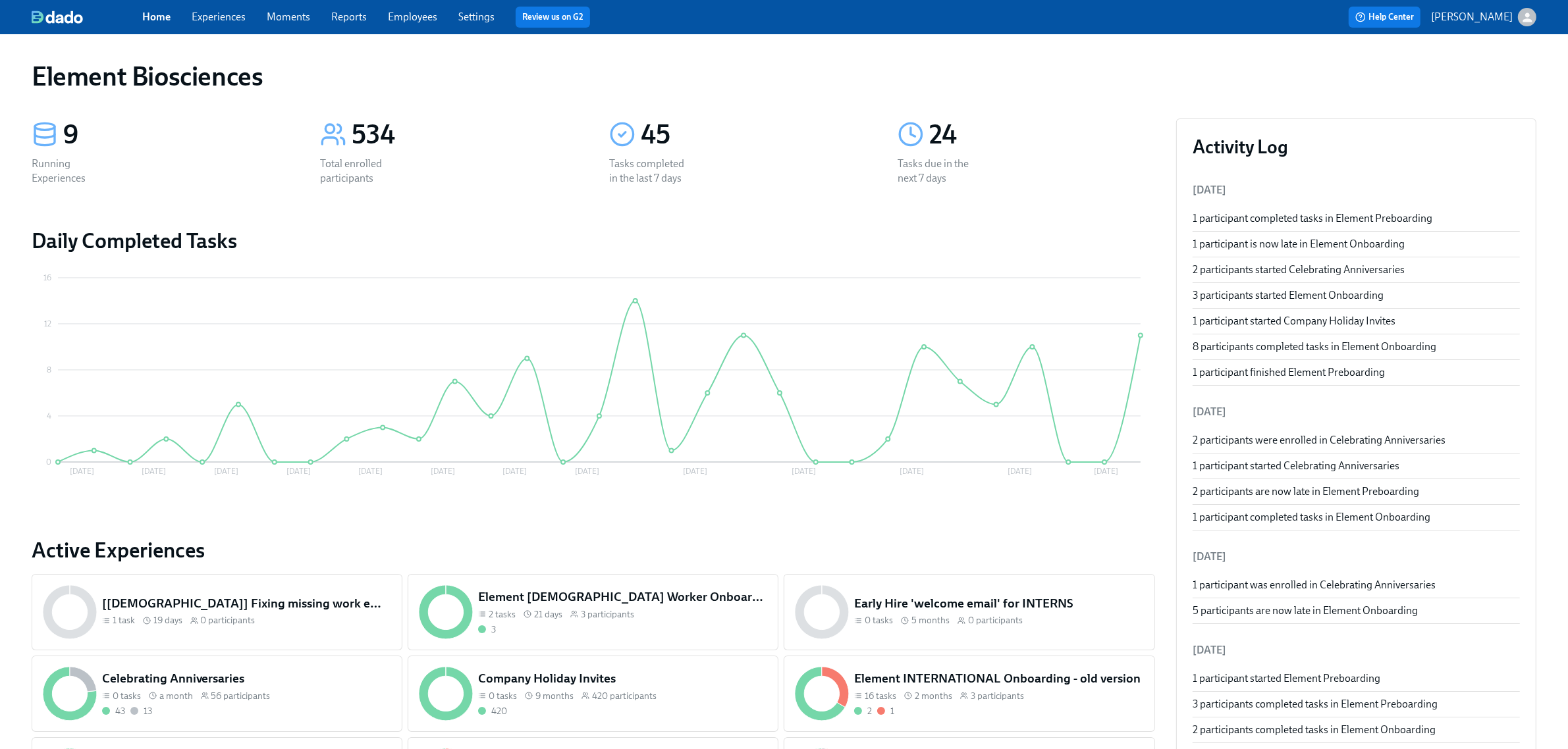
click at [232, 12] on link "Experiences" at bounding box center [218, 17] width 54 height 13
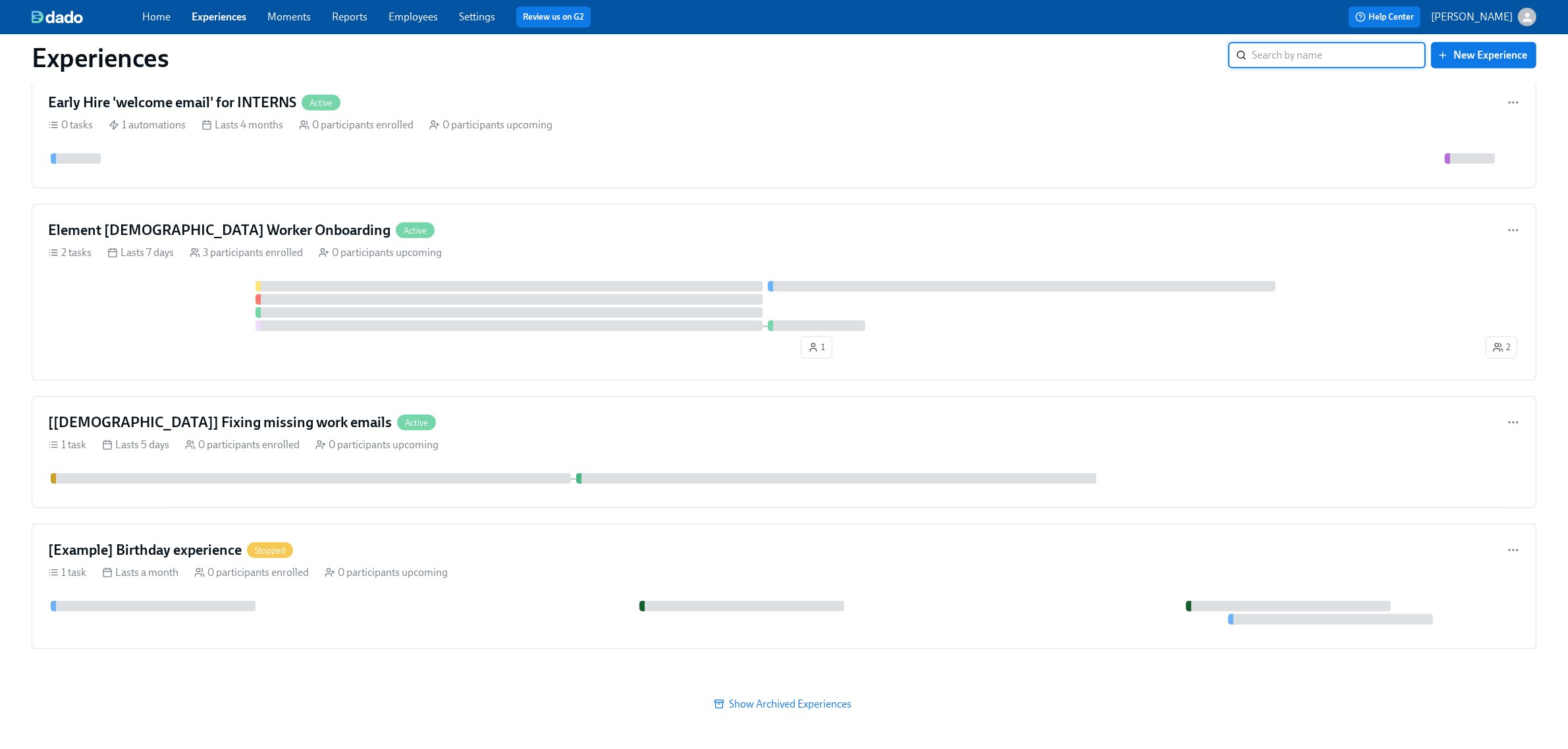
scroll to position [1511, 0]
click at [199, 322] on div at bounding box center [765, 306] width 1435 height 50
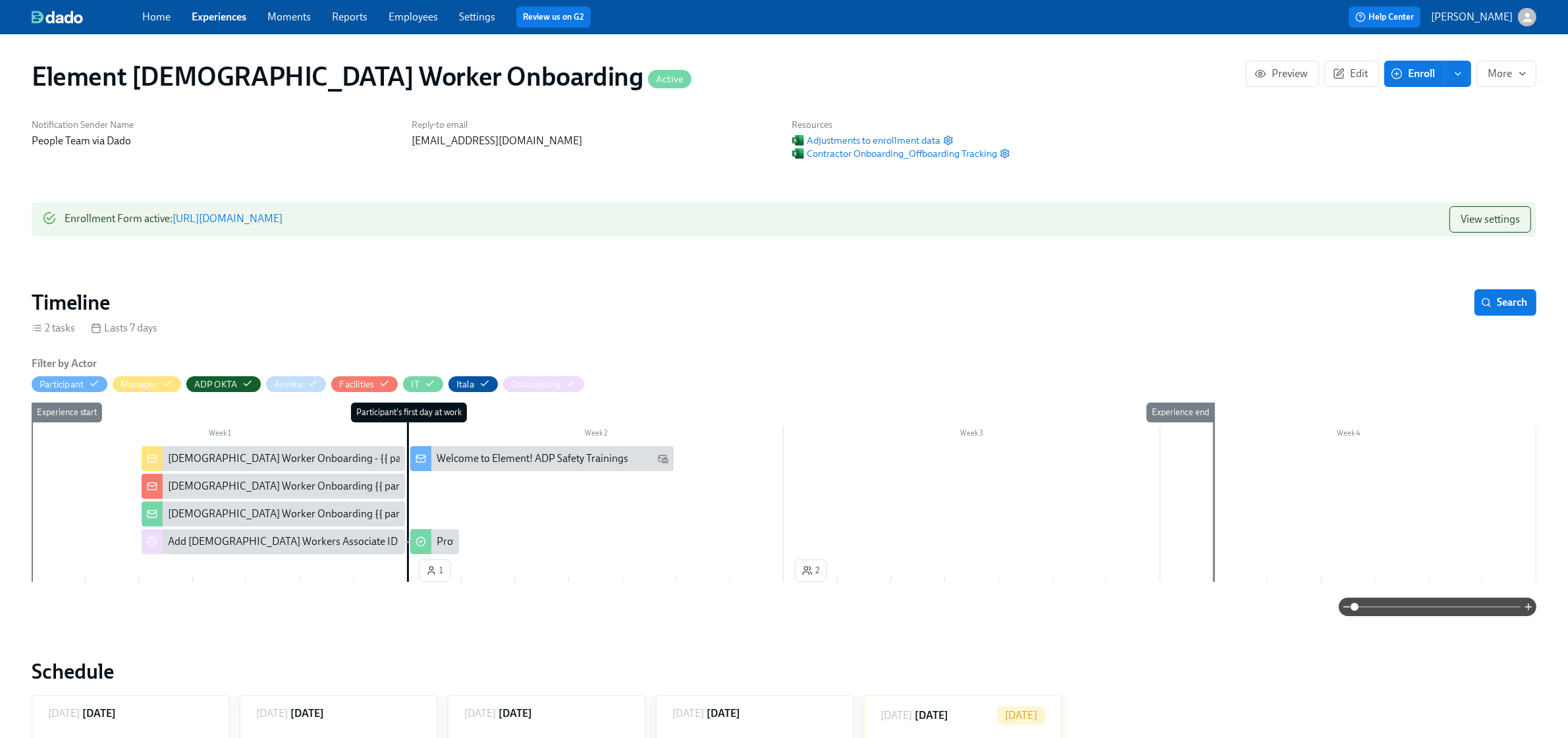
click at [282, 216] on link "[URL][DOMAIN_NAME]" at bounding box center [227, 219] width 110 height 13
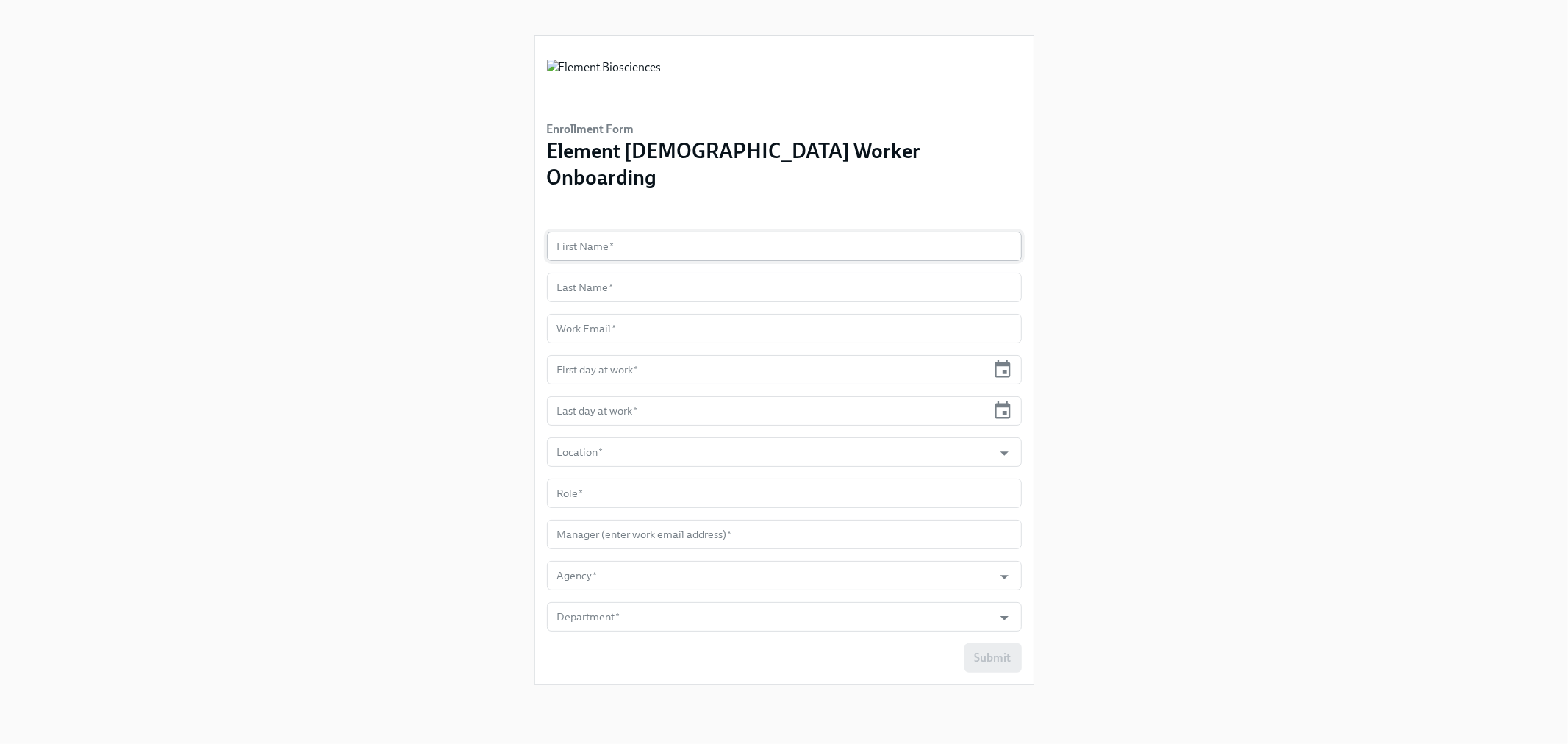
click at [672, 232] on input "text" at bounding box center [784, 246] width 475 height 30
type input "Vu"
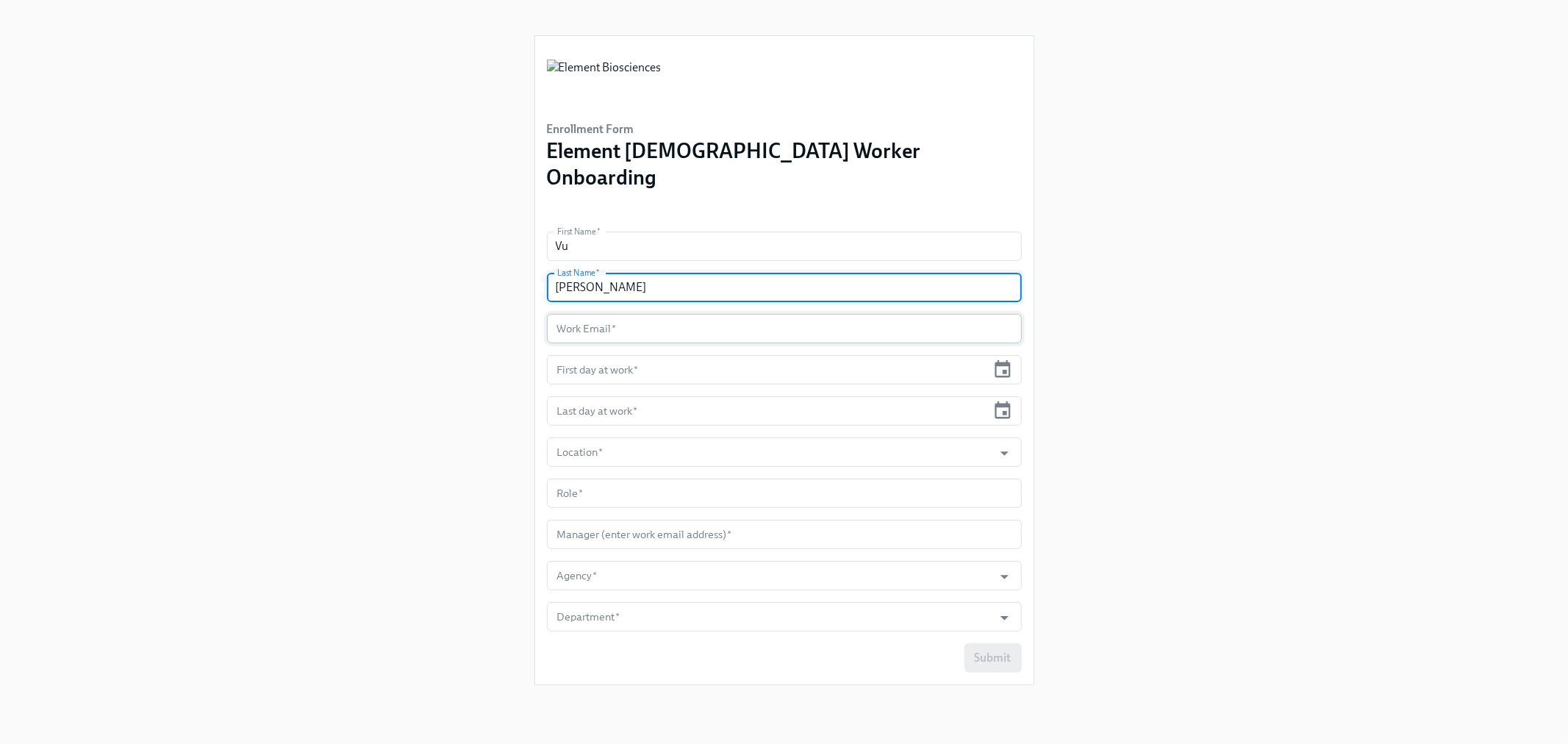
type input "[PERSON_NAME]"
click at [687, 316] on input "text" at bounding box center [784, 329] width 475 height 30
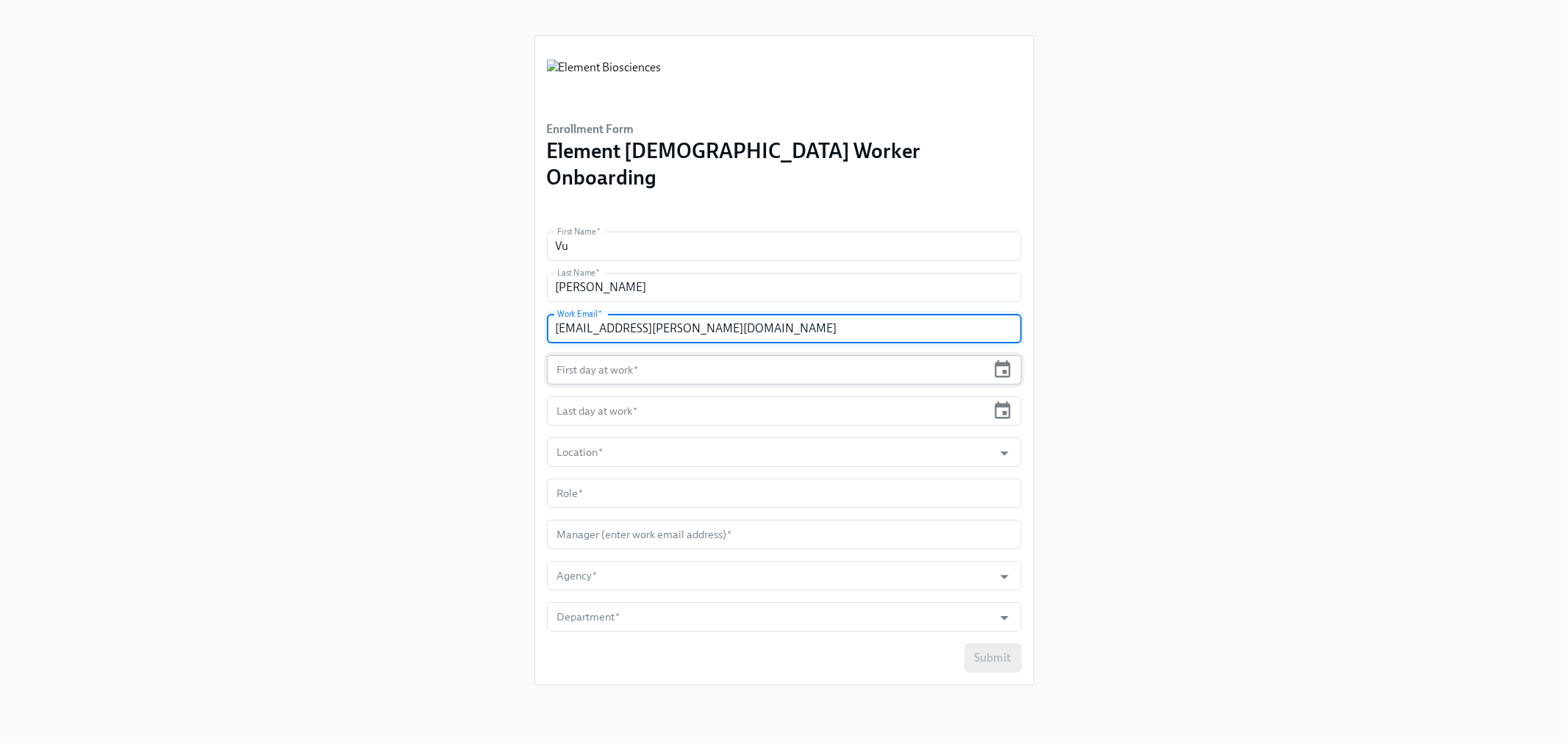
type input "vu.tran@elembio.com"
click at [914, 355] on input "text" at bounding box center [766, 370] width 441 height 30
click at [1012, 355] on div "First day at work *" at bounding box center [784, 370] width 475 height 30
click at [1005, 360] on icon "button" at bounding box center [1003, 369] width 16 height 17
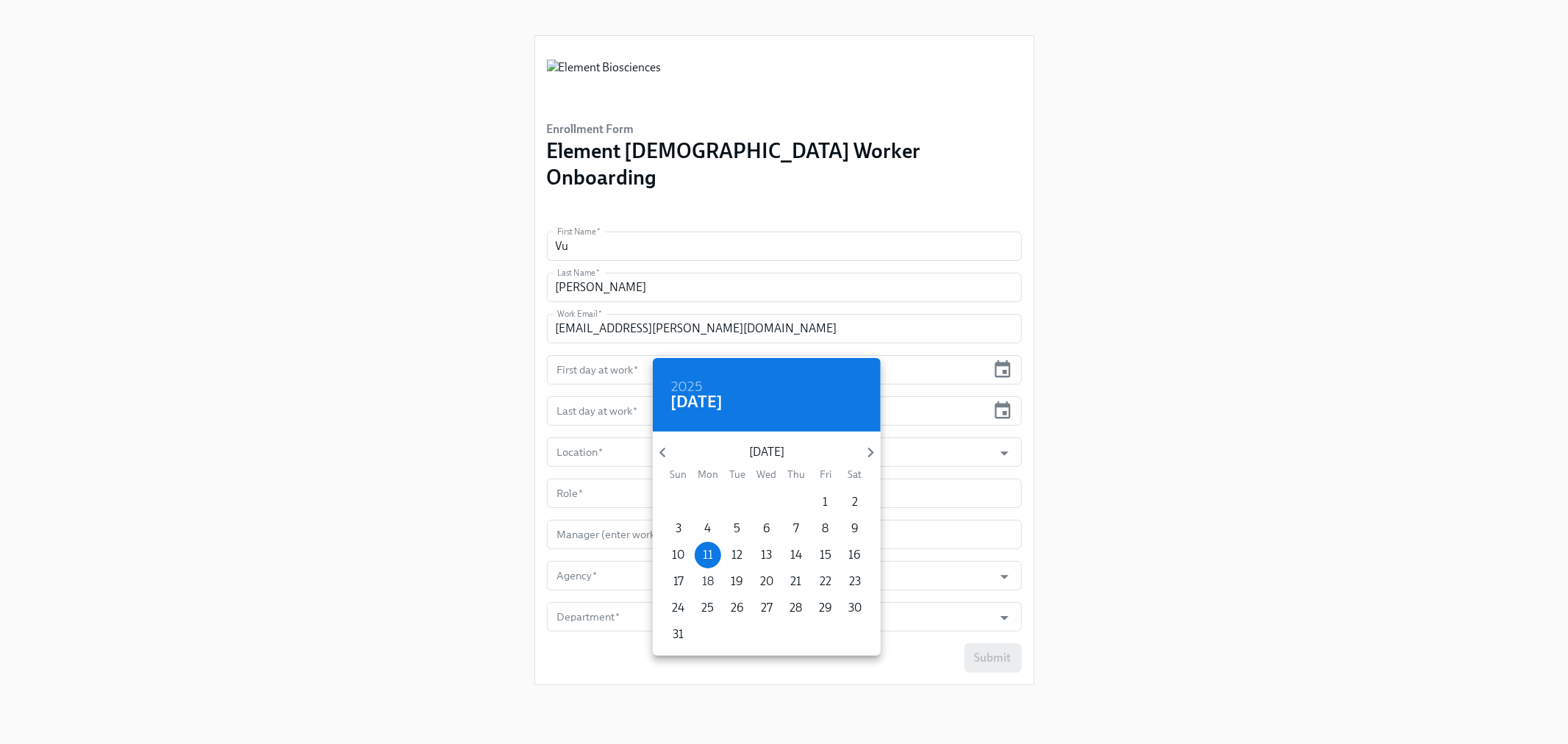
click at [702, 581] on p "18" at bounding box center [707, 581] width 12 height 16
type input "08/18/2025"
click at [586, 387] on div at bounding box center [784, 372] width 1568 height 744
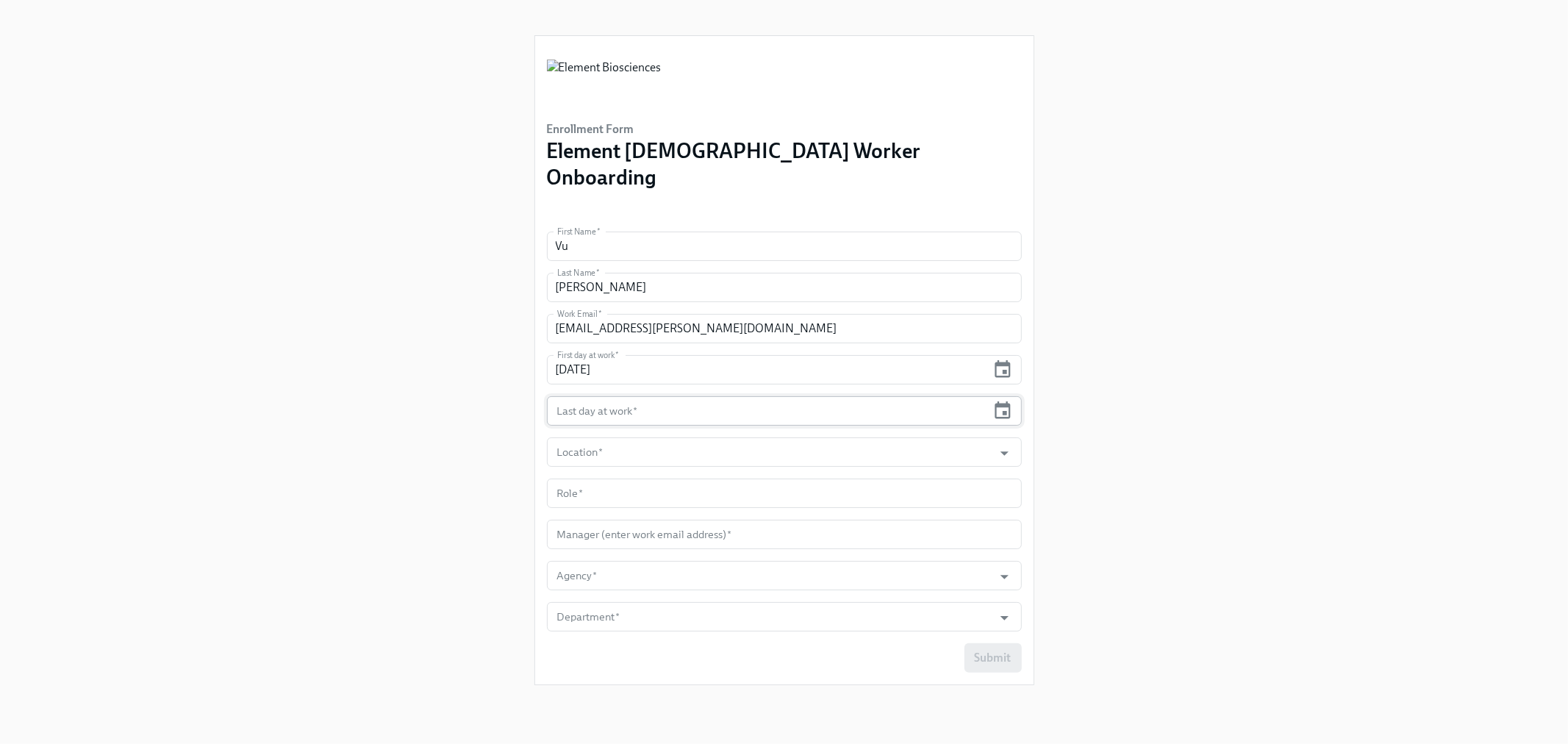
click at [870, 396] on input "text" at bounding box center [766, 411] width 441 height 30
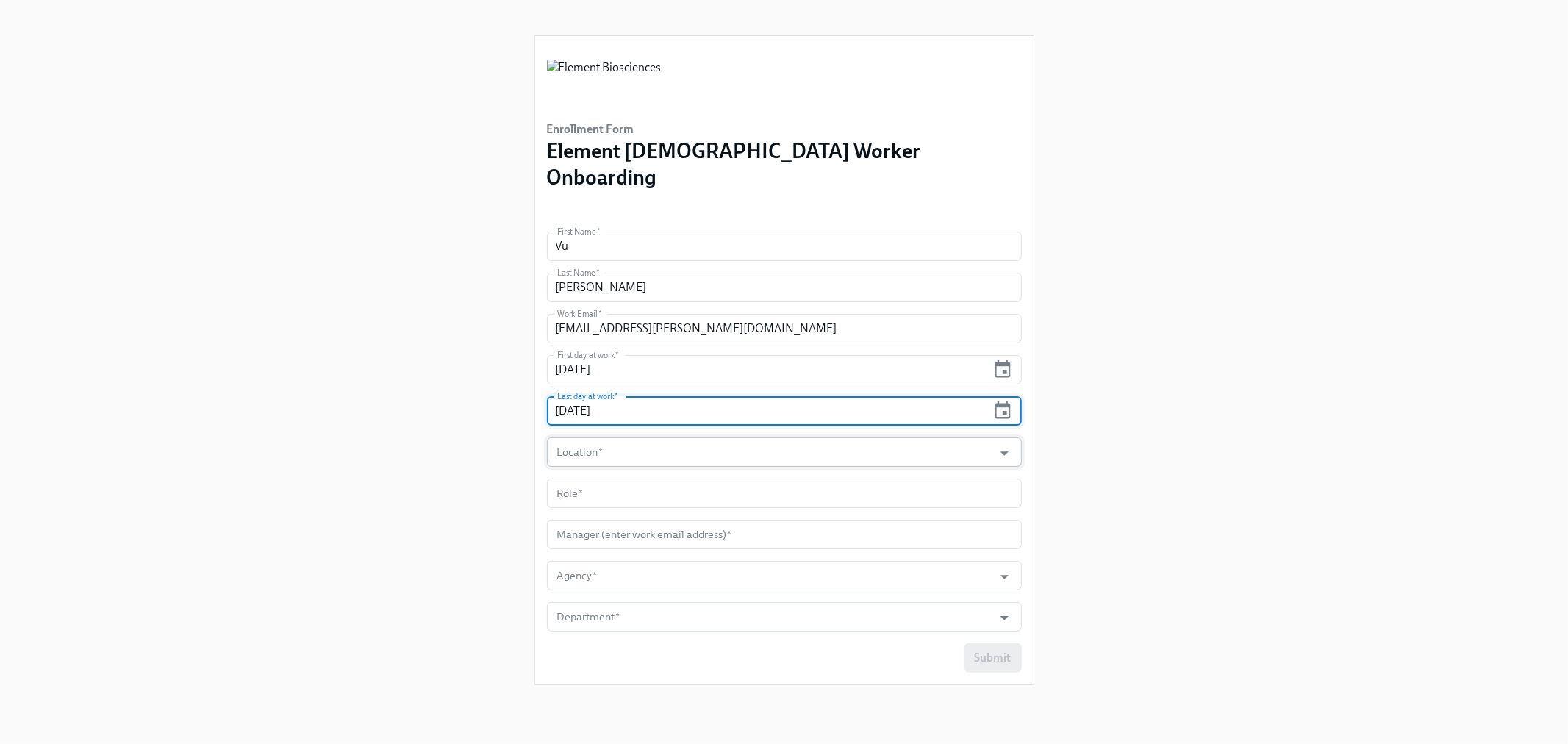
type input "08/19/2026"
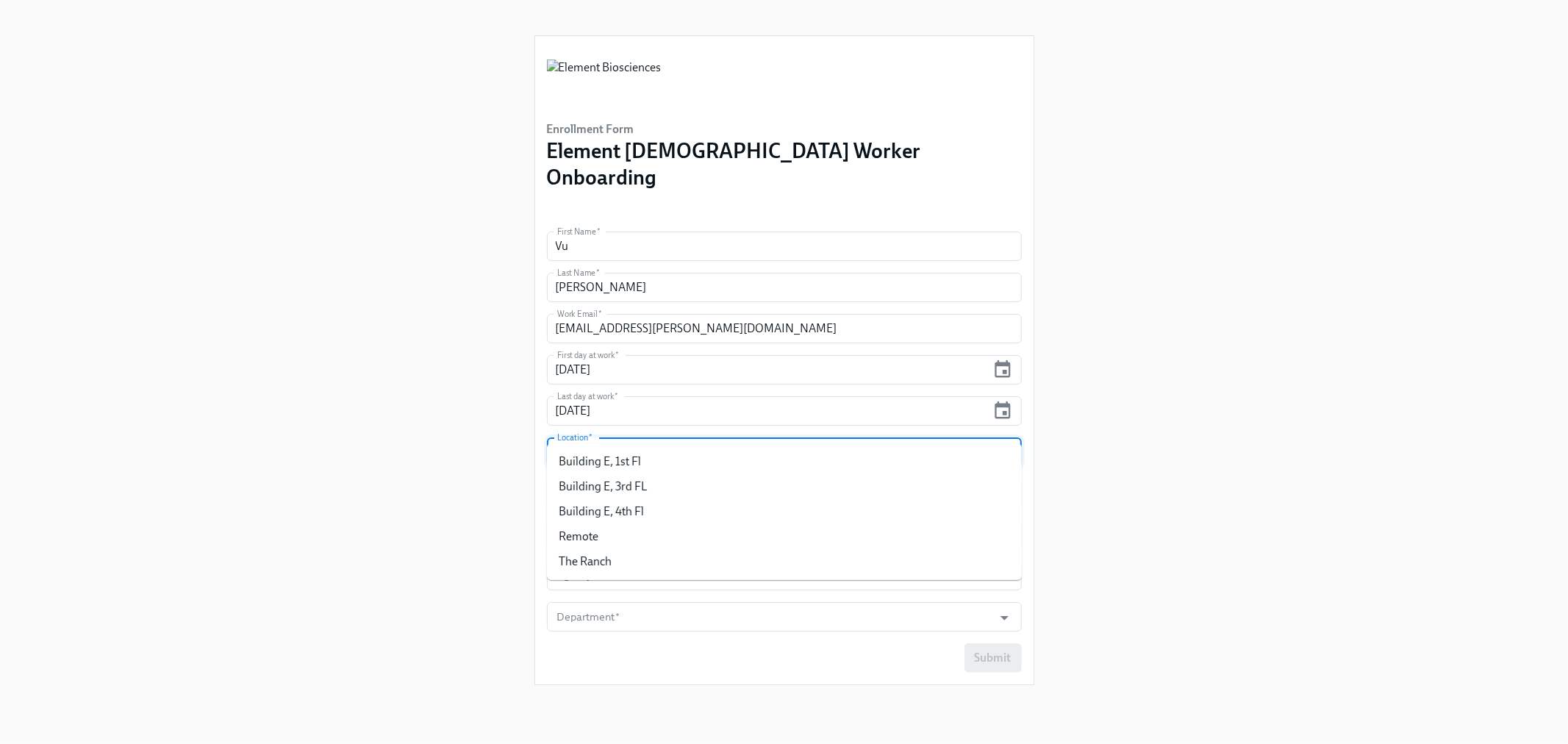
click at [831, 438] on input "Location   *" at bounding box center [770, 452] width 432 height 30
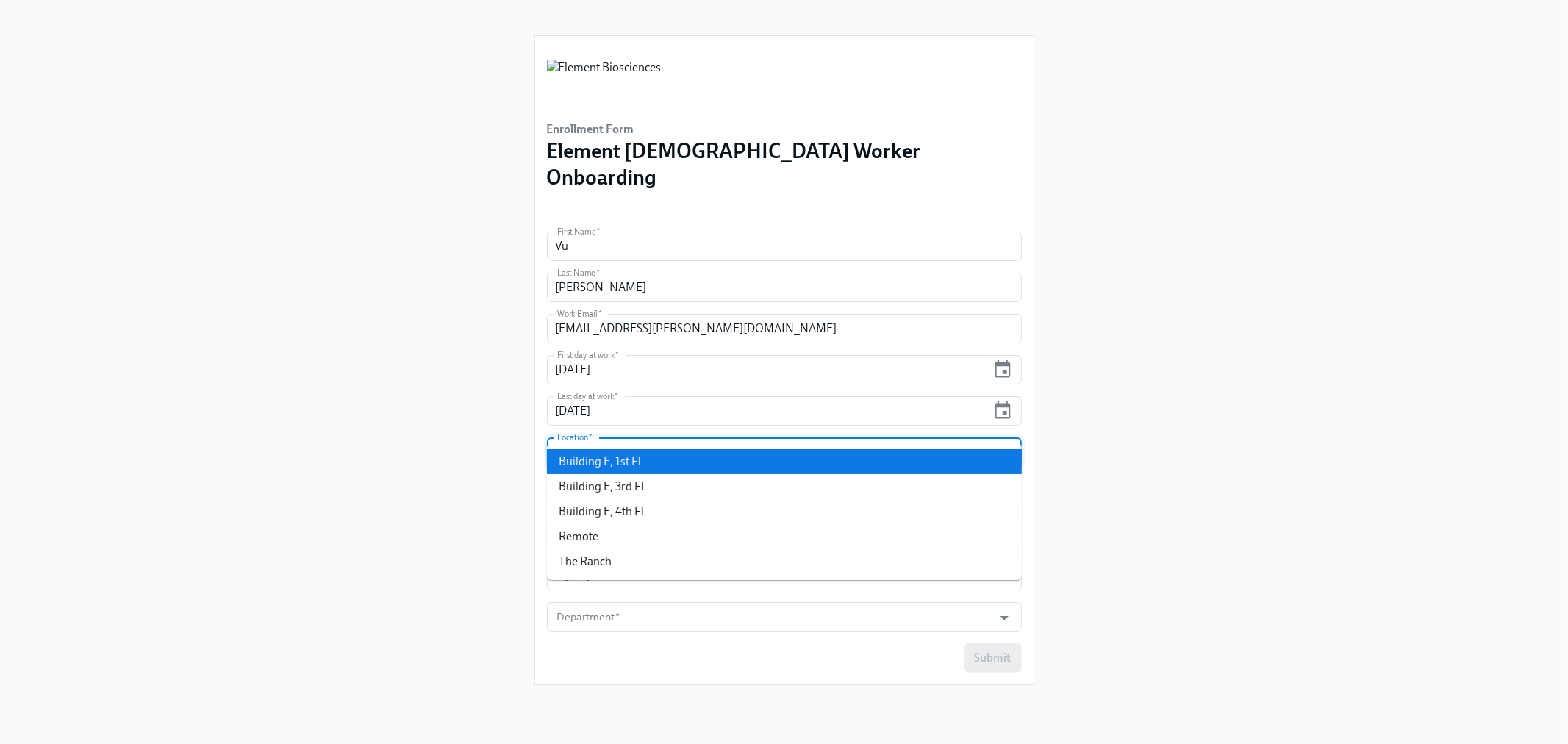
click at [752, 461] on li "Building E, 1st Fl" at bounding box center [784, 462] width 475 height 25
type input "Building E, 1st Fl"
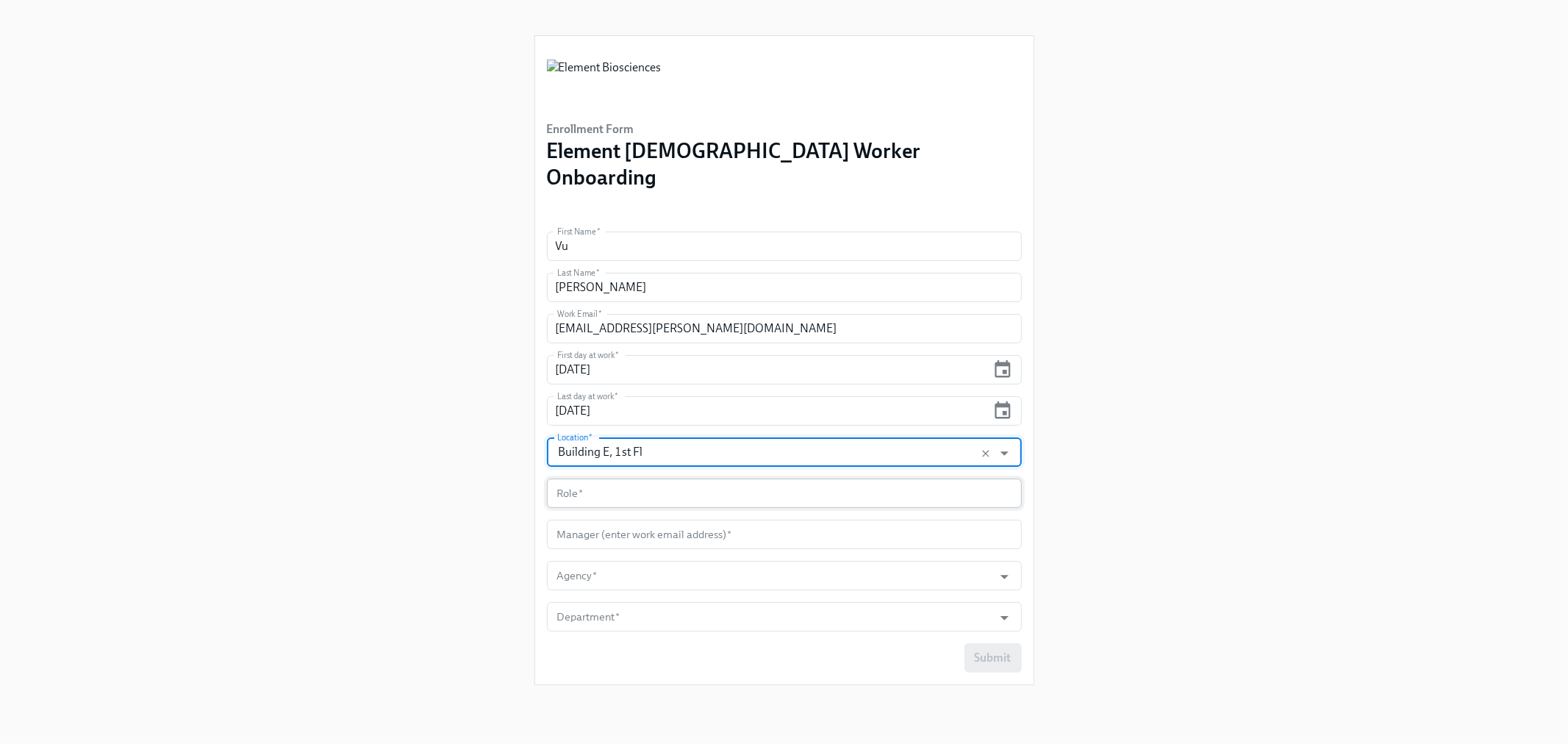
click at [721, 479] on input "text" at bounding box center [784, 494] width 475 height 30
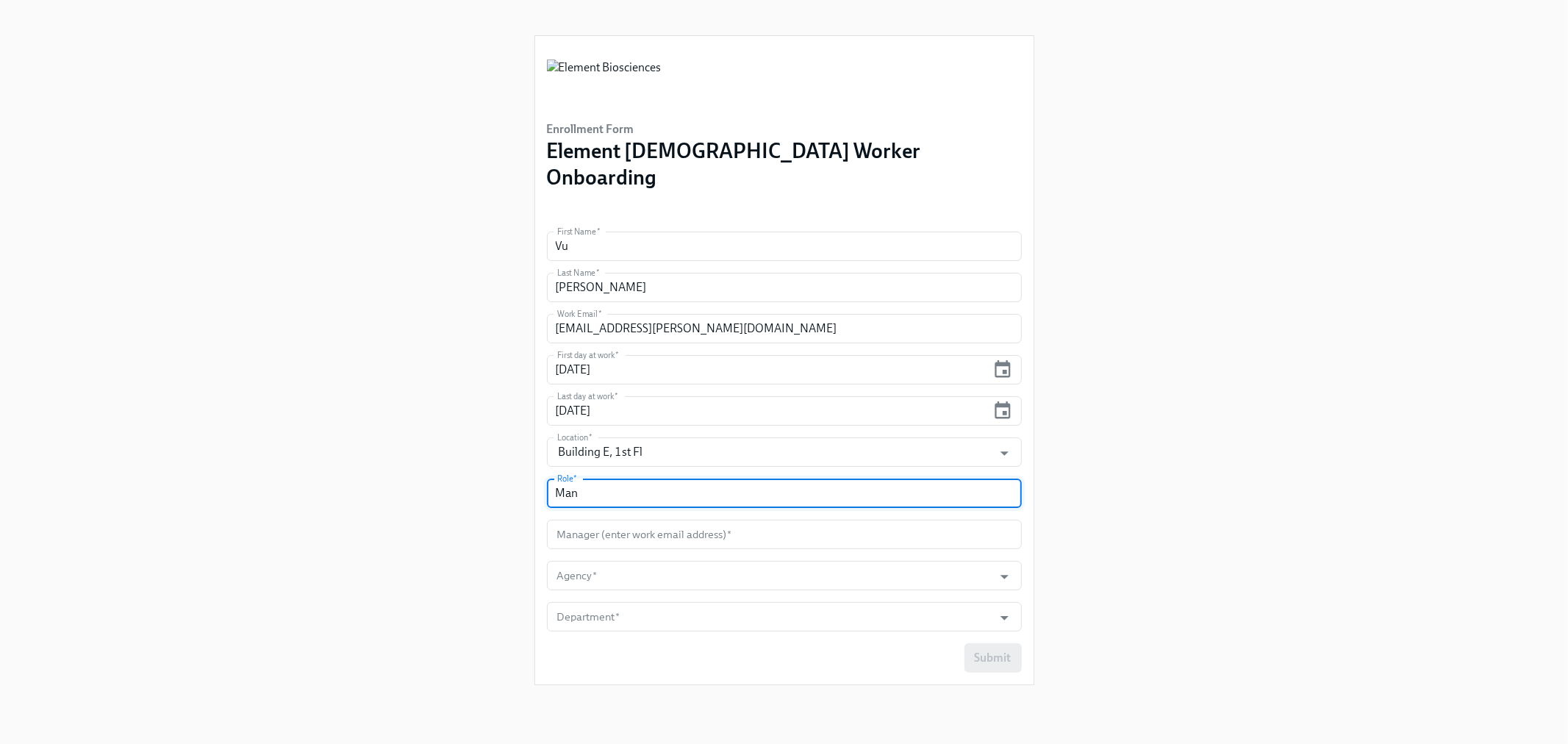
click at [599, 479] on input "Man" at bounding box center [784, 494] width 475 height 30
paste input "Tech I, Reagent Mfg"
click at [581, 520] on input "text" at bounding box center [784, 535] width 475 height 30
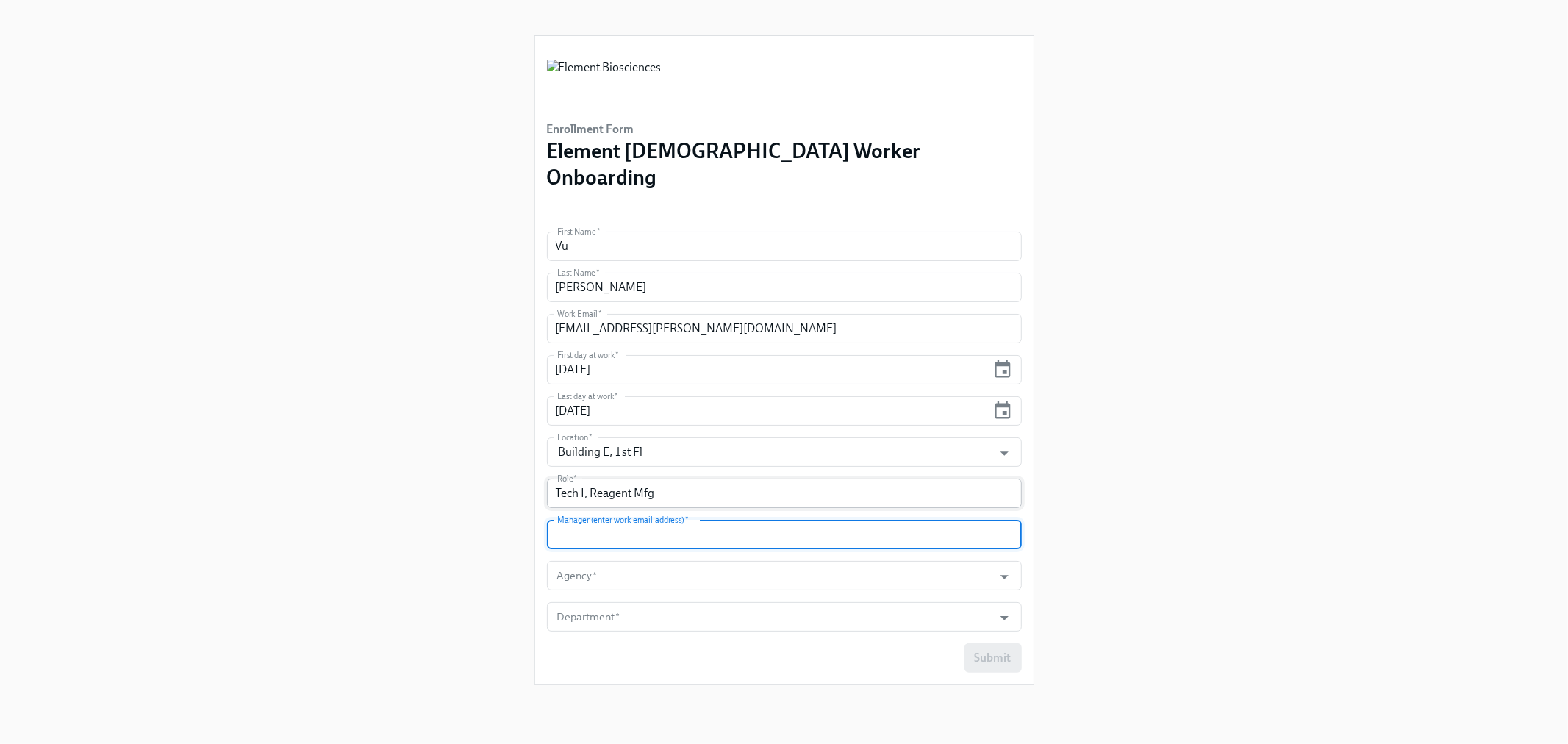
click at [584, 479] on input "Tech I, Reagent Mfg" at bounding box center [784, 494] width 475 height 30
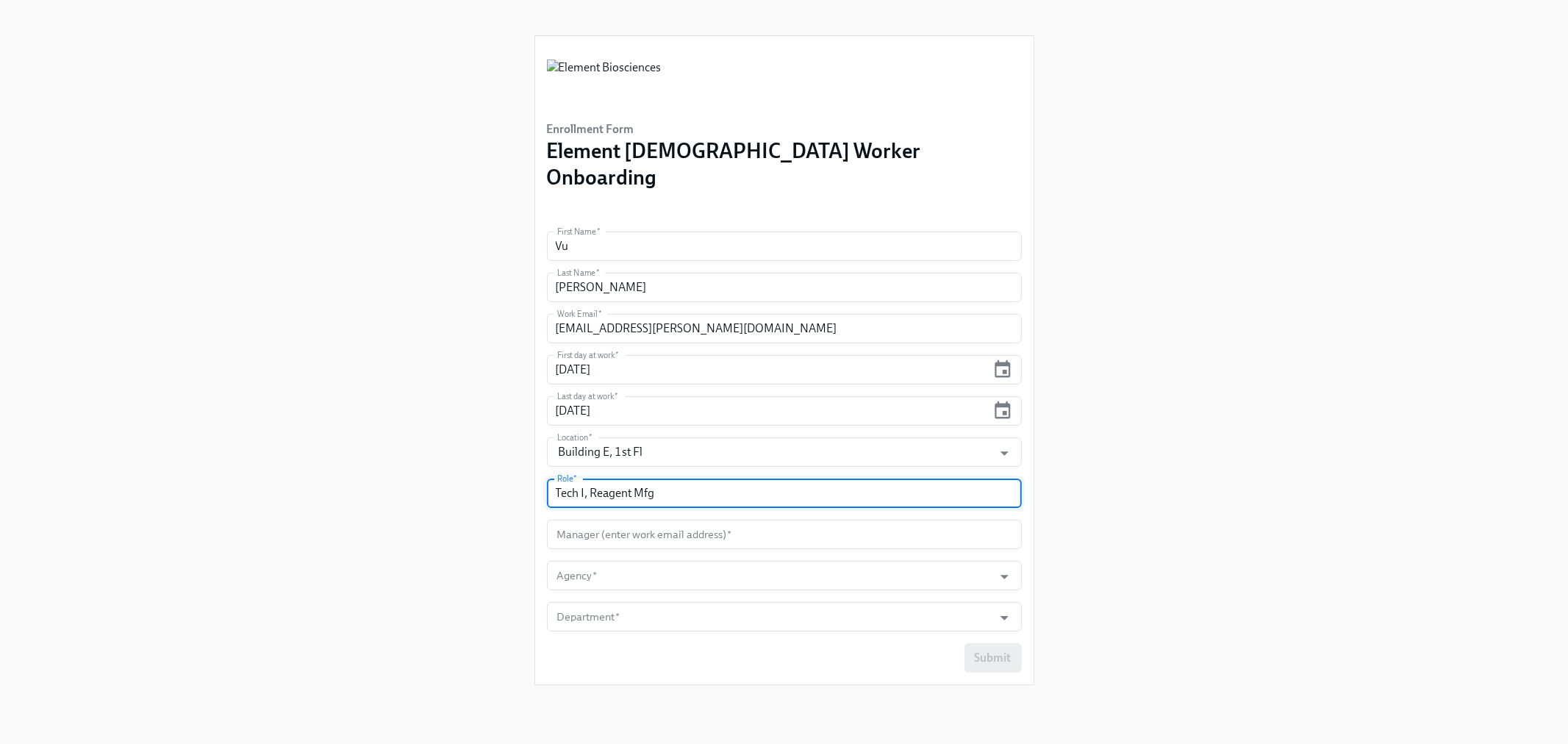
click at [584, 479] on input "Tech I, Reagent Mfg" at bounding box center [784, 494] width 475 height 30
type input "Mfg Tech"
click at [593, 520] on input "text" at bounding box center [784, 535] width 475 height 30
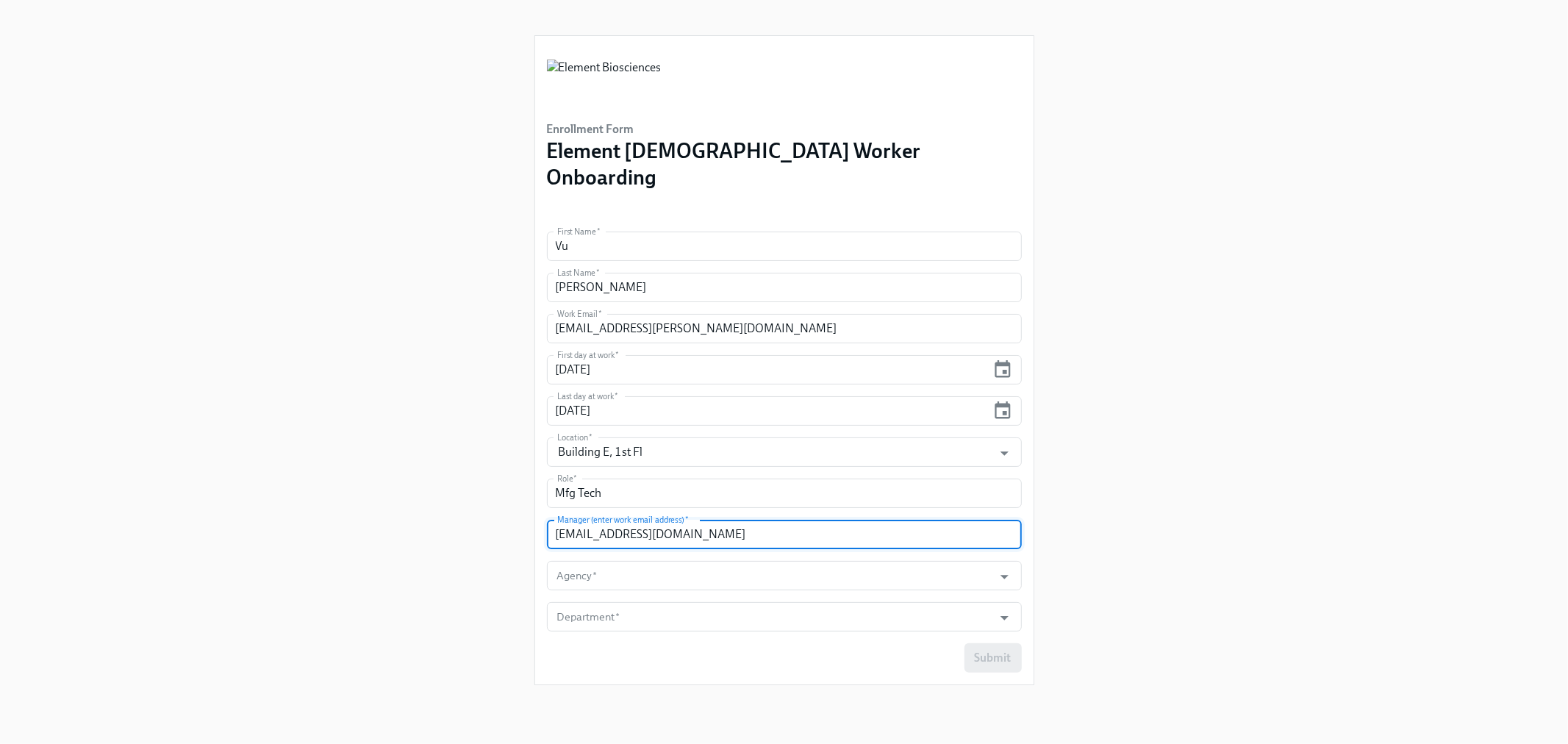
type input "kei.miyagi@elembio.com"
click at [618, 479] on input "Mfg Tech" at bounding box center [784, 494] width 475 height 30
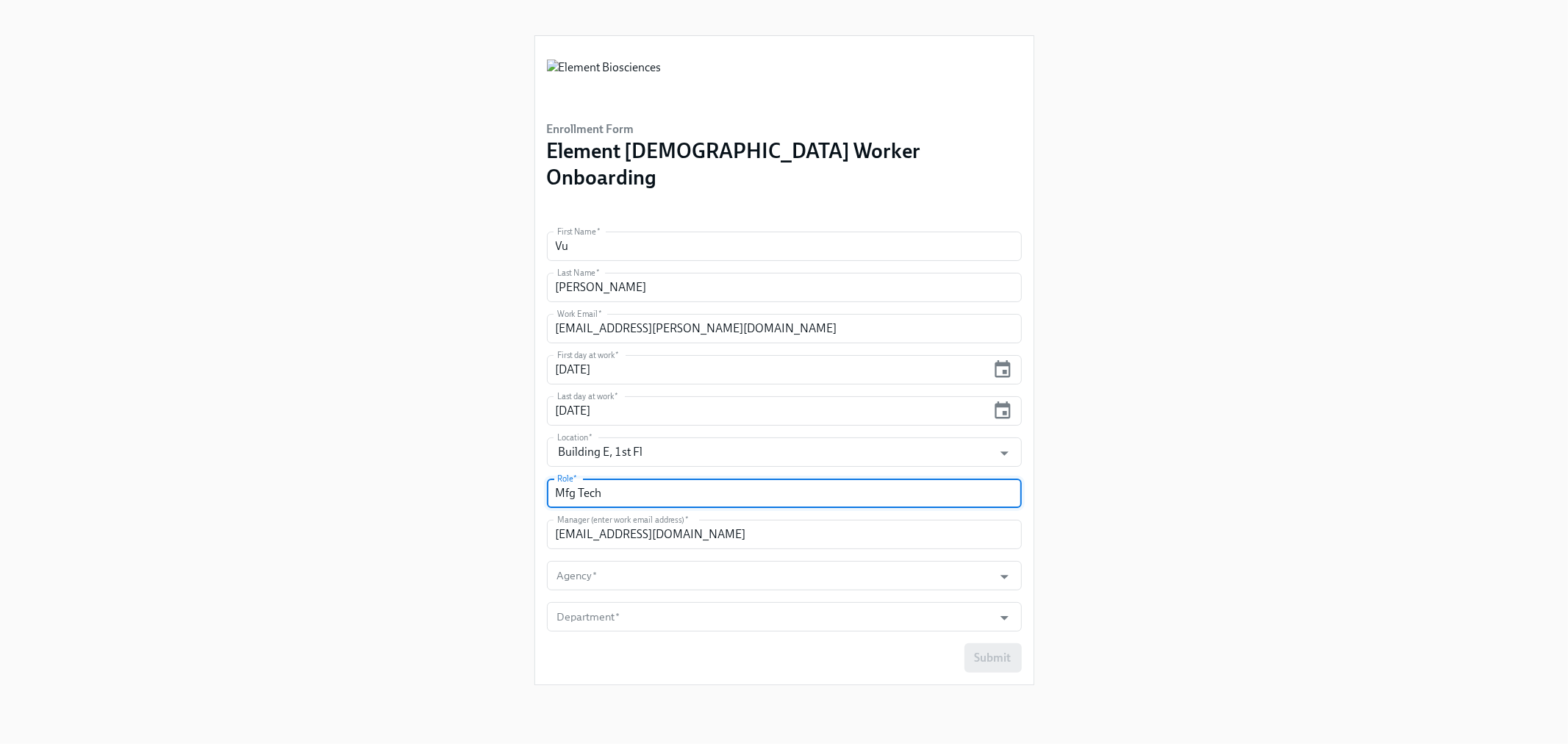
click at [618, 479] on input "Mfg Tech" at bounding box center [784, 494] width 475 height 30
paste input "Tech I, Reagent Mfg"
click at [738, 479] on input "Tech I, Reagent Mfg" at bounding box center [784, 494] width 475 height 30
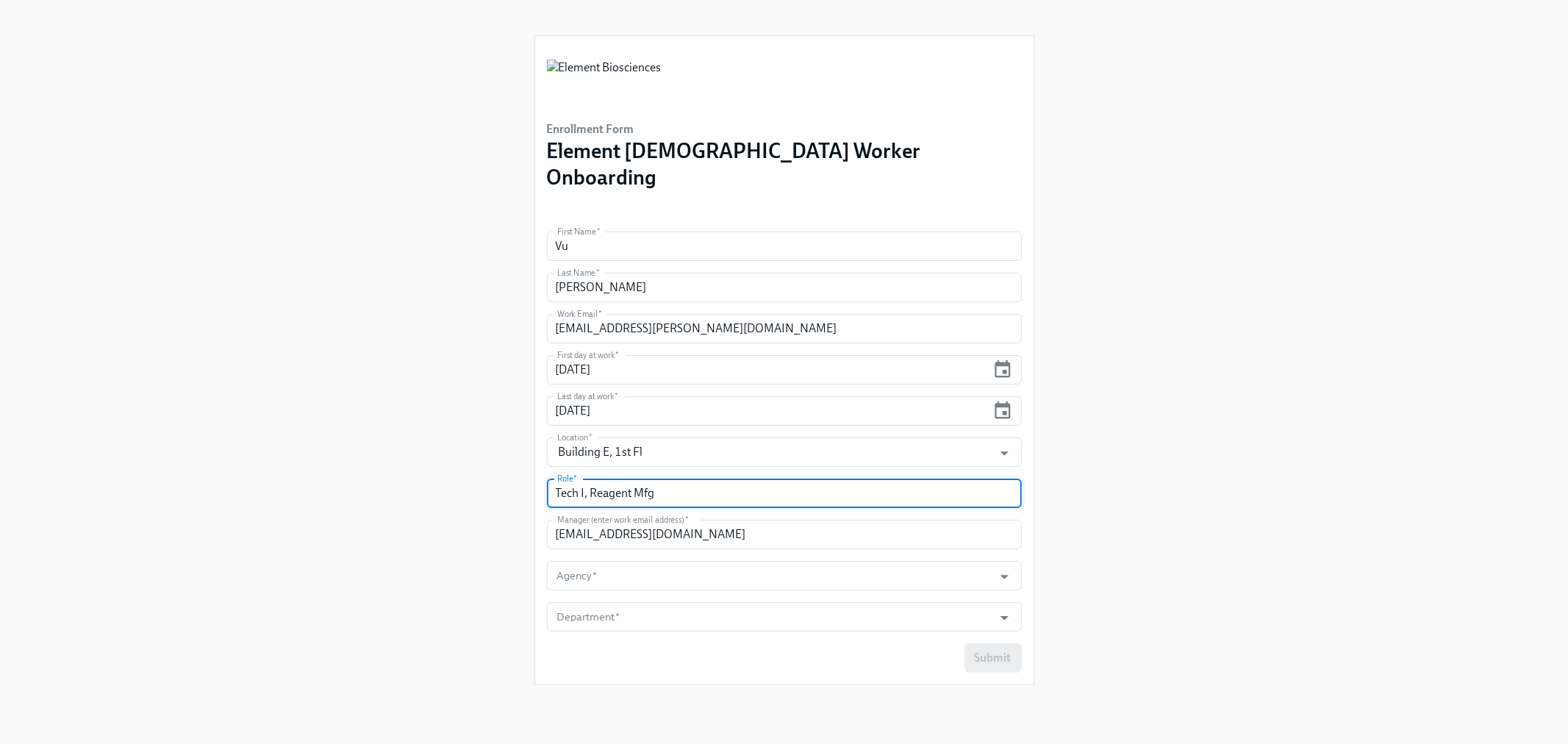
click at [738, 479] on input "Tech I, Reagent Mfg" at bounding box center [784, 494] width 475 height 30
type input "M"
click at [608, 479] on input "text" at bounding box center [784, 494] width 475 height 30
paste input "Tech I, Reagent Mfg"
type input "Tech I, Reagent Mfg"
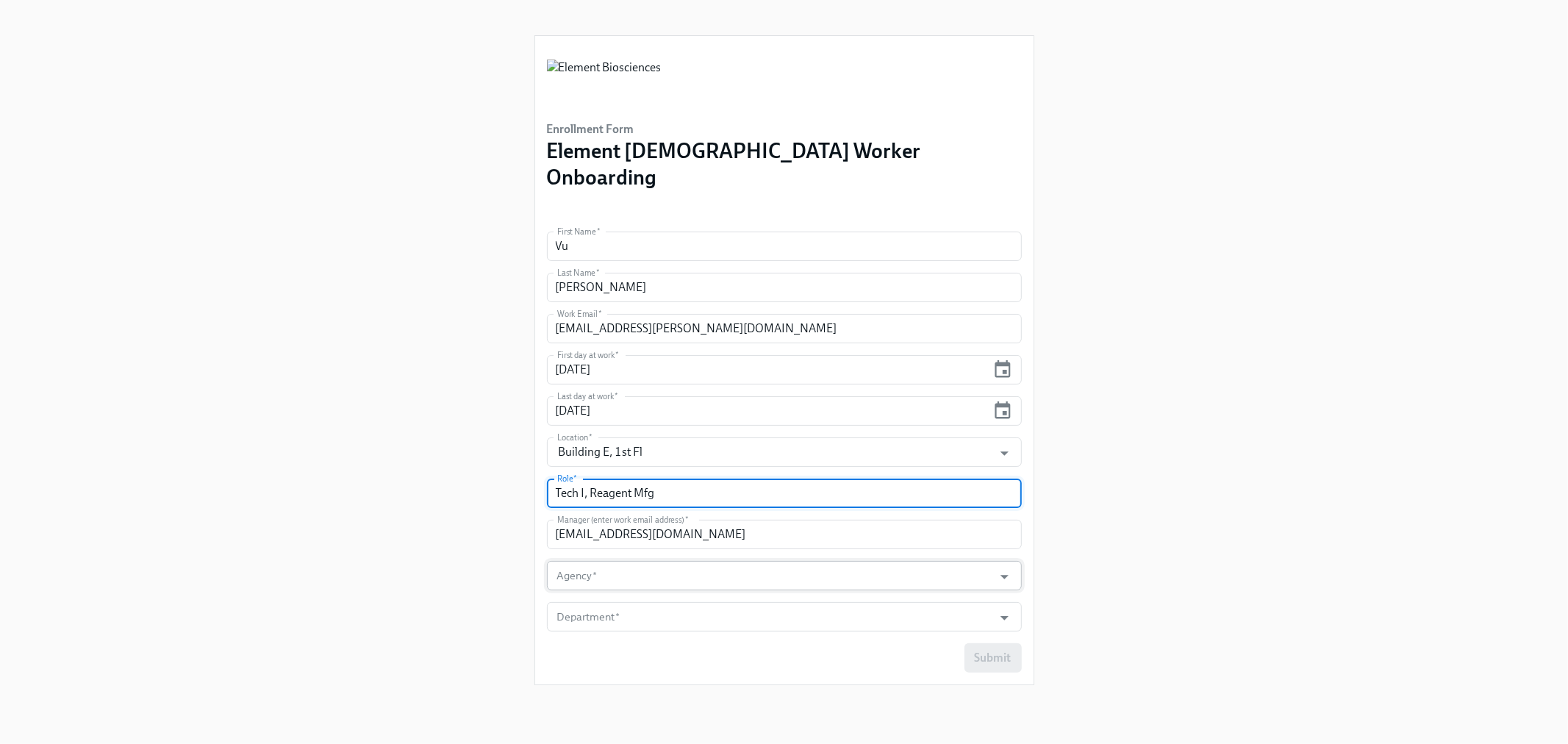
click at [581, 561] on input "Agency   *" at bounding box center [770, 576] width 432 height 30
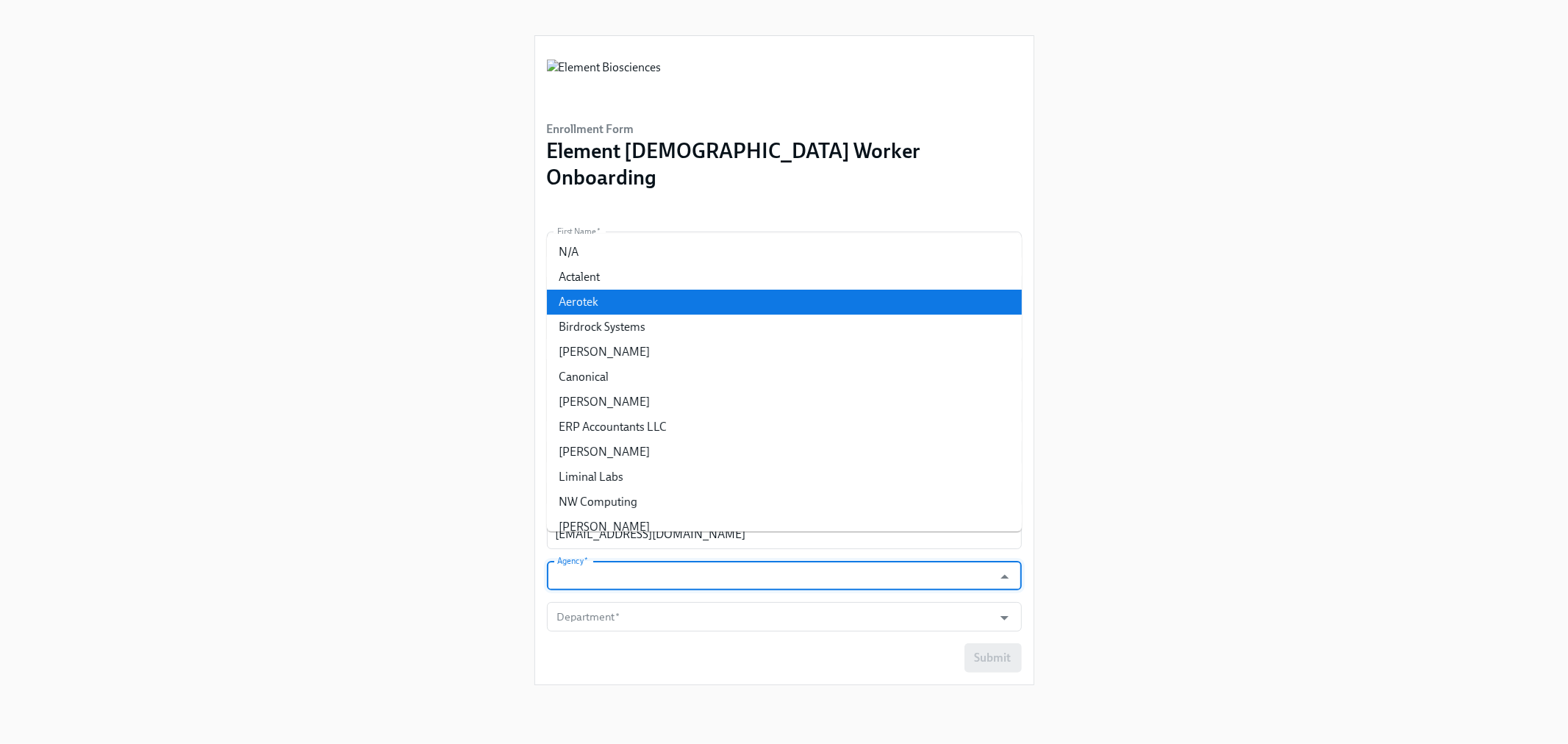
click at [611, 306] on li "Aerotek" at bounding box center [784, 302] width 475 height 25
type input "Aerotek"
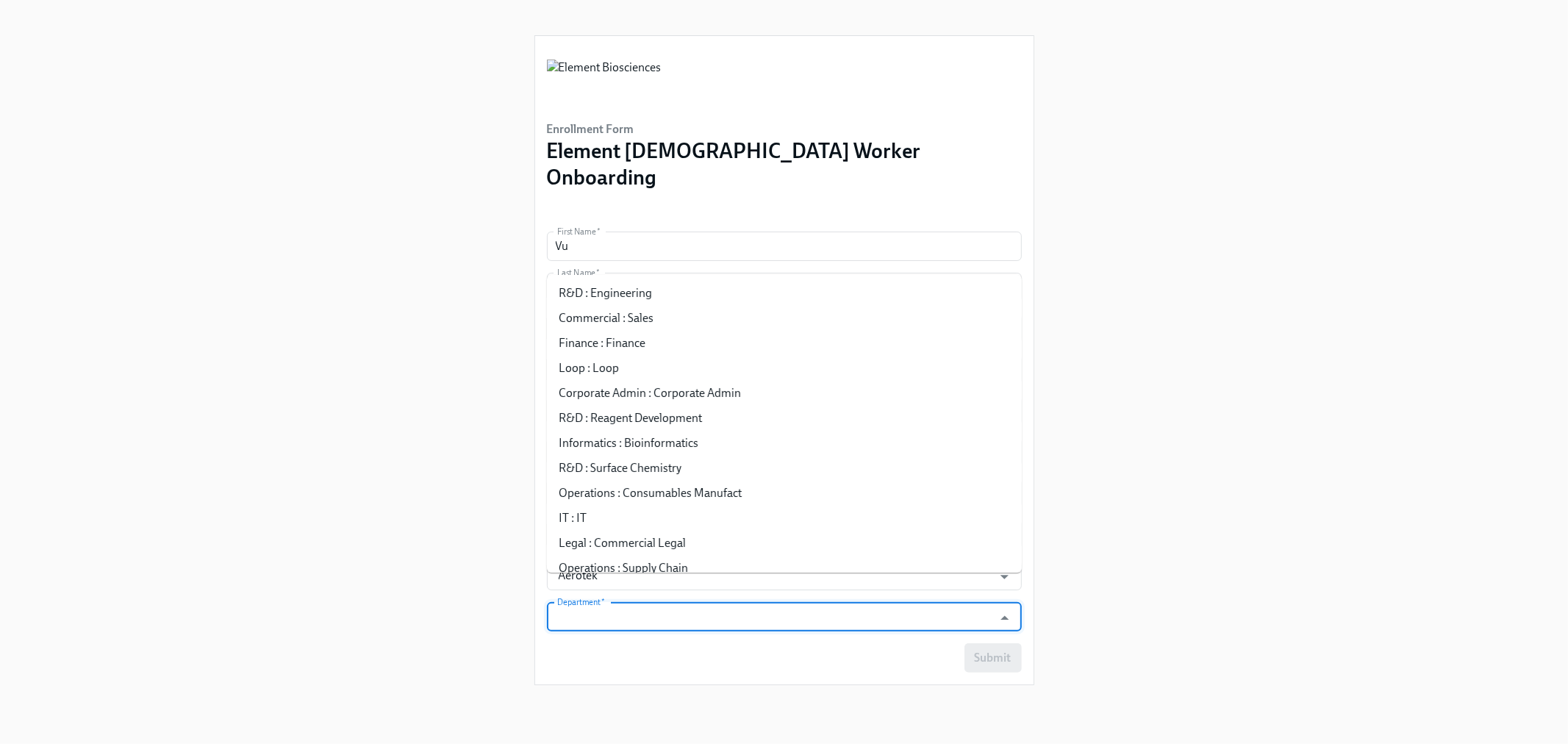
click at [621, 602] on input "Department   *" at bounding box center [770, 617] width 432 height 30
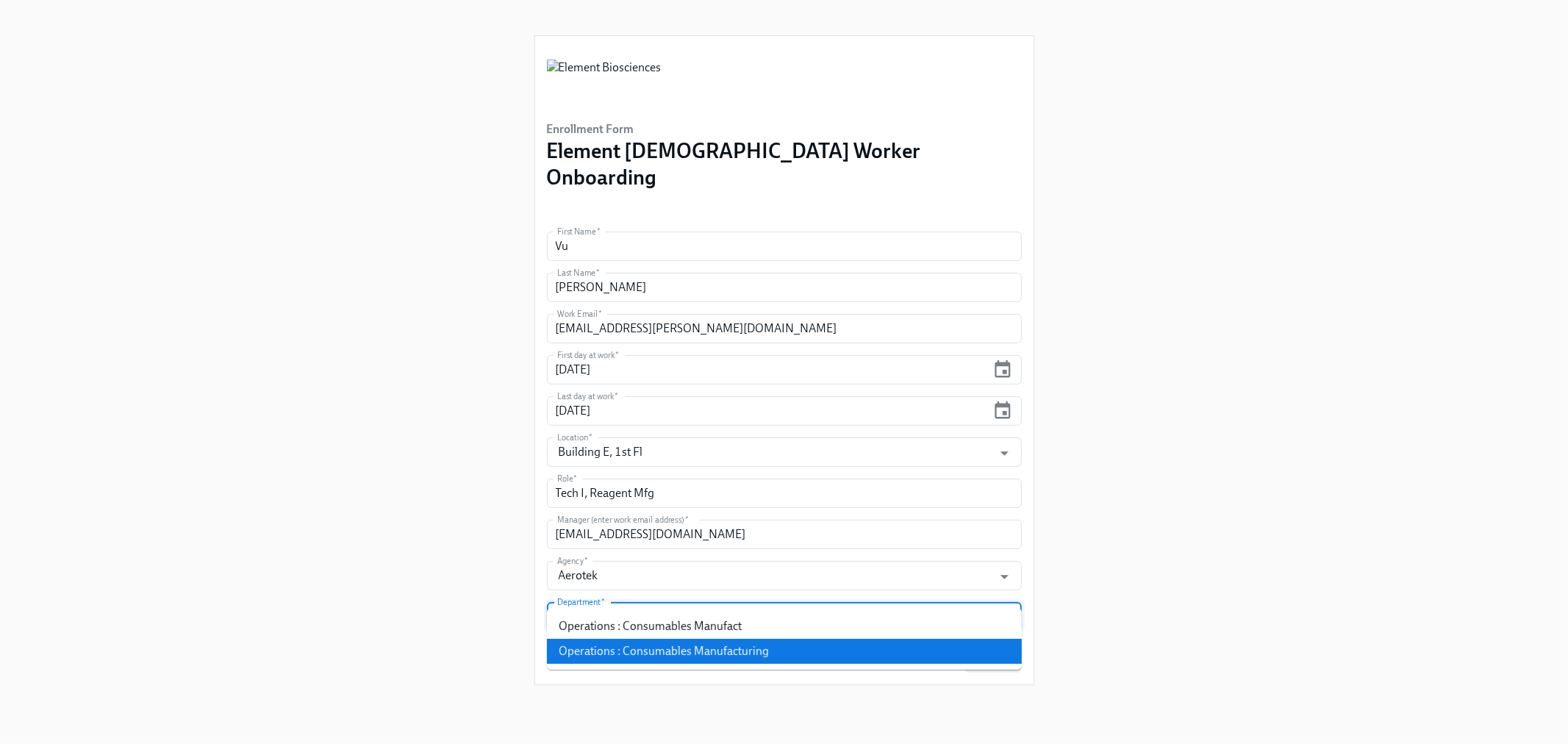
click at [642, 657] on li "Operations : Consumables Manufacturing" at bounding box center [784, 651] width 475 height 25
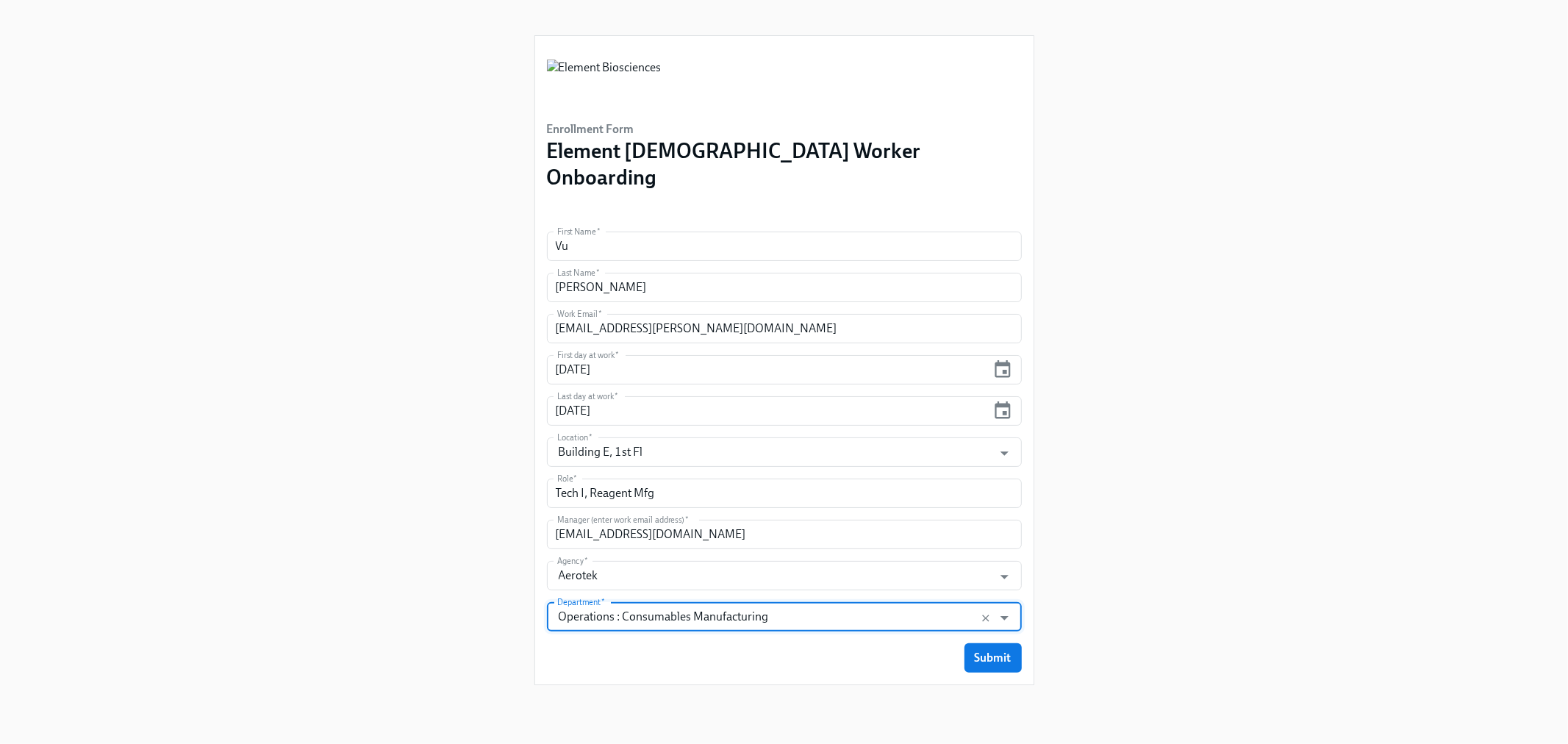
type input "Operations : Consumables Manufacturing"
click at [427, 593] on div "Enrollment Form Element Contingent Worker Onboarding First Name   * Vu First Na…" at bounding box center [784, 354] width 1497 height 709
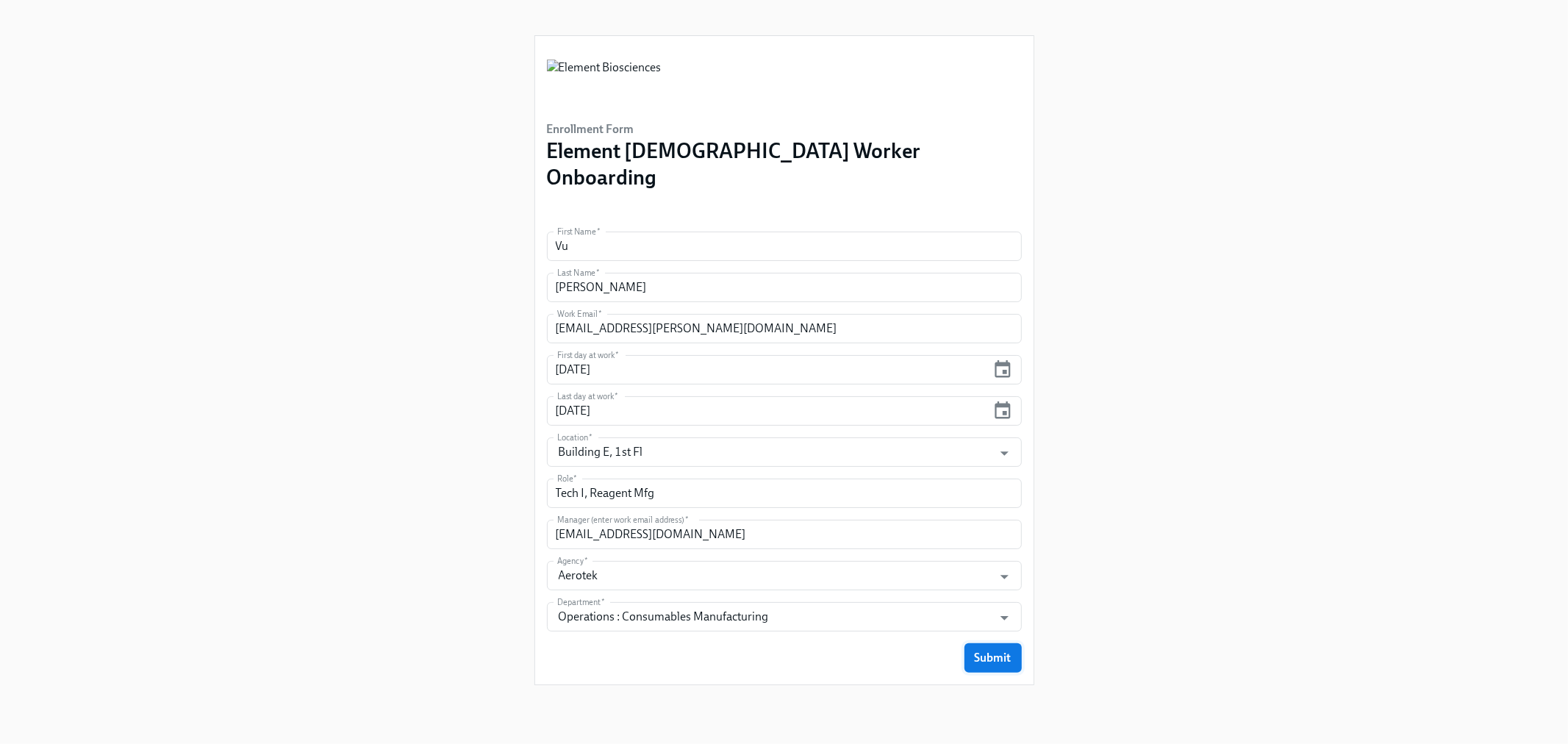
click at [995, 650] on span "Submit" at bounding box center [993, 657] width 37 height 15
